Goal: Task Accomplishment & Management: Use online tool/utility

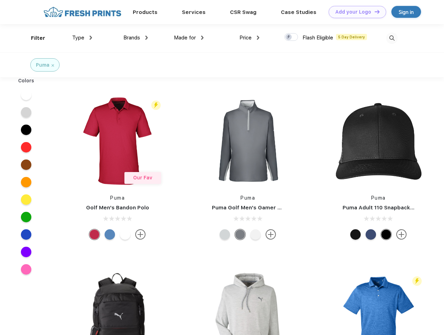
click at [355, 12] on link "Add your Logo Design Tool" at bounding box center [357, 12] width 57 height 12
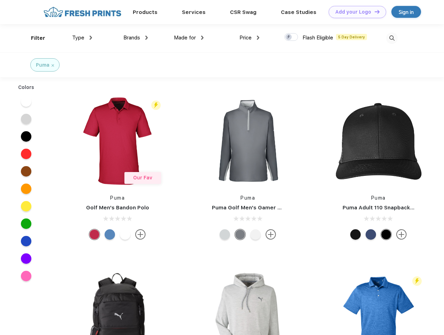
click at [0, 0] on div "Design Tool" at bounding box center [0, 0] width 0 height 0
click at [374, 11] on link "Add your Logo Design Tool" at bounding box center [357, 12] width 57 height 12
click at [33, 38] on div "Filter" at bounding box center [38, 38] width 14 height 8
click at [82, 38] on span "Type" at bounding box center [78, 37] width 12 height 6
click at [136, 38] on span "Brands" at bounding box center [131, 37] width 17 height 6
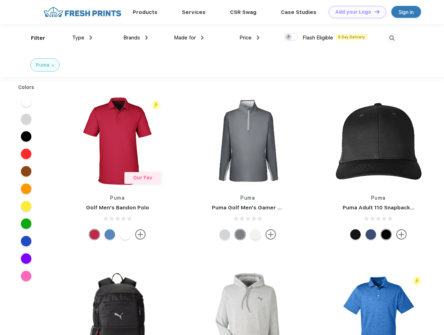
click at [189, 38] on span "Made for" at bounding box center [185, 37] width 22 height 6
click at [250, 38] on span "Price" at bounding box center [245, 37] width 12 height 6
click at [291, 37] on div at bounding box center [291, 37] width 14 height 8
click at [289, 37] on input "checkbox" at bounding box center [286, 35] width 5 height 5
click at [392, 38] on img at bounding box center [391, 37] width 11 height 11
